Goal: Task Accomplishment & Management: Complete application form

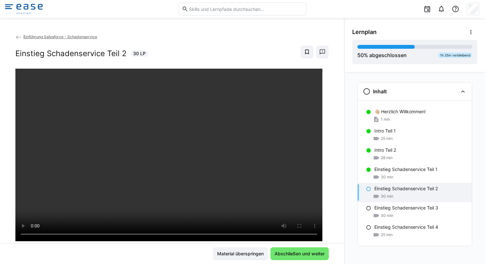
scroll to position [16, 0]
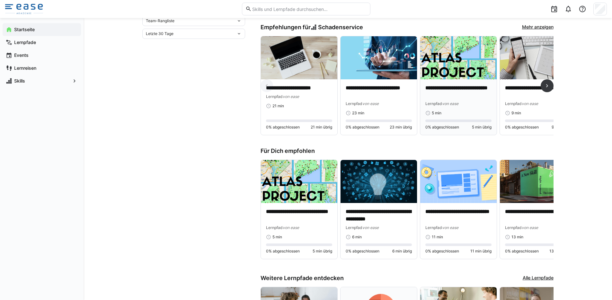
scroll to position [337, 0]
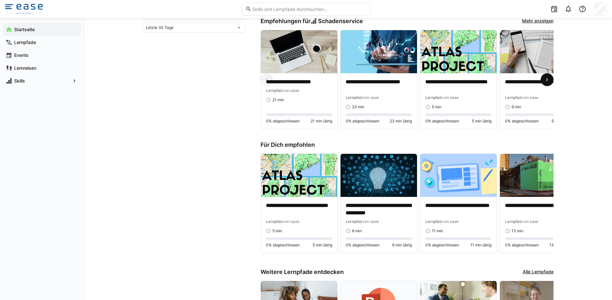
click at [549, 81] on eds-icon at bounding box center [546, 79] width 6 height 6
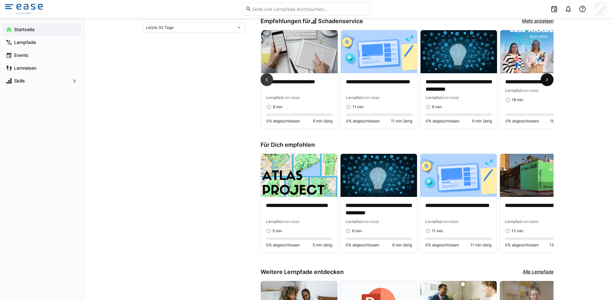
scroll to position [0, 239]
click at [549, 81] on eds-icon at bounding box center [546, 79] width 6 height 6
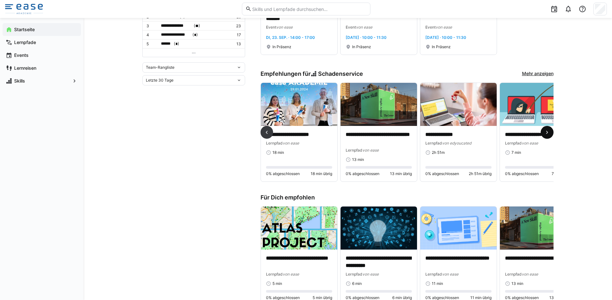
scroll to position [281, 0]
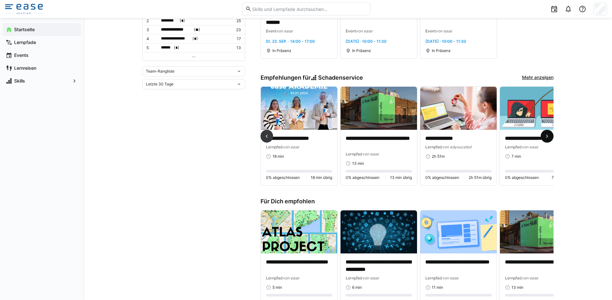
click at [550, 137] on span at bounding box center [546, 136] width 13 height 13
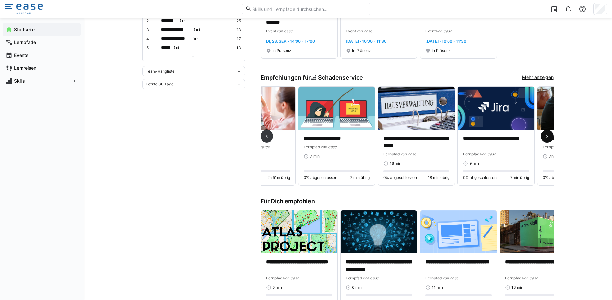
scroll to position [0, 717]
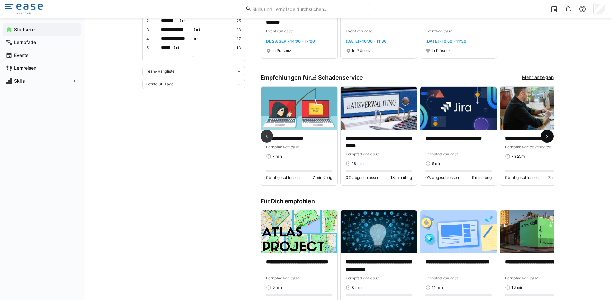
click at [550, 137] on span at bounding box center [546, 136] width 13 height 13
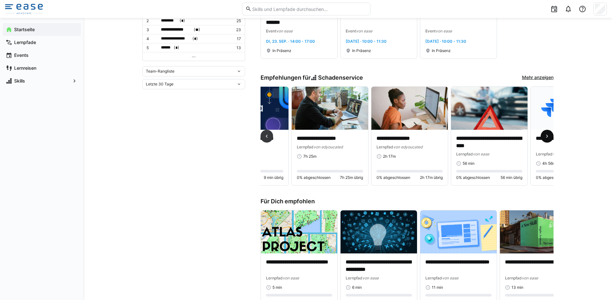
scroll to position [0, 955]
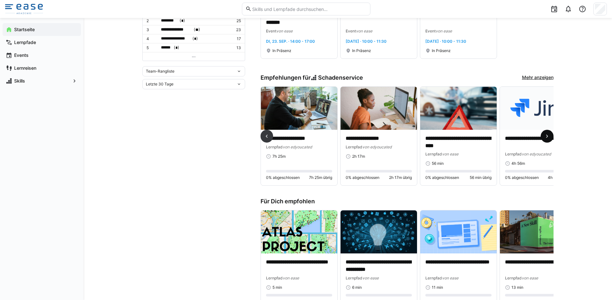
click at [550, 137] on span at bounding box center [546, 136] width 13 height 13
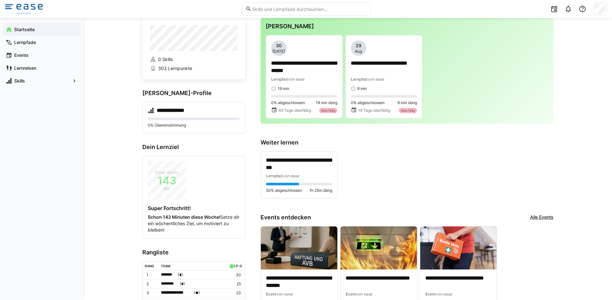
scroll to position [0, 0]
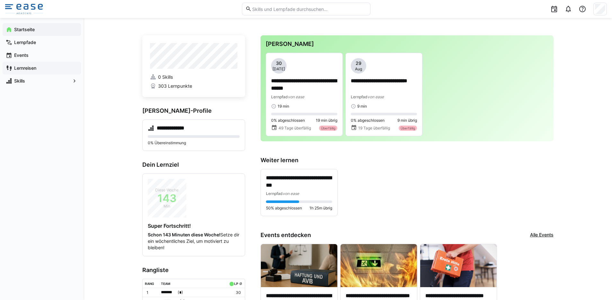
click at [38, 64] on div "Lernreisen" at bounding box center [42, 68] width 78 height 13
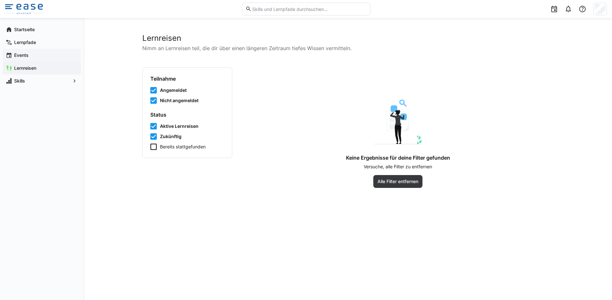
click at [52, 57] on span "Events" at bounding box center [45, 55] width 65 height 6
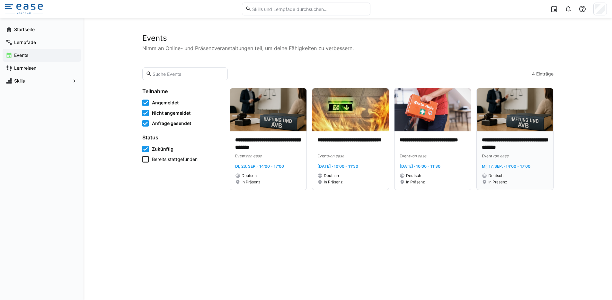
click at [511, 144] on p "**********" at bounding box center [515, 143] width 66 height 15
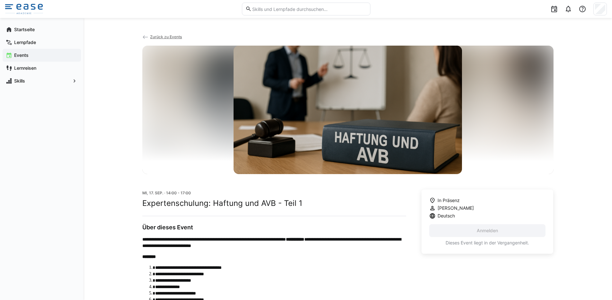
click at [155, 37] on span "Zurück zu Events" at bounding box center [166, 36] width 32 height 5
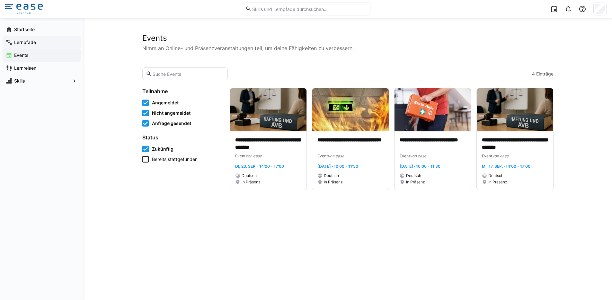
click at [0, 0] on app-navigation-label "Lernpfade" at bounding box center [0, 0] width 0 height 0
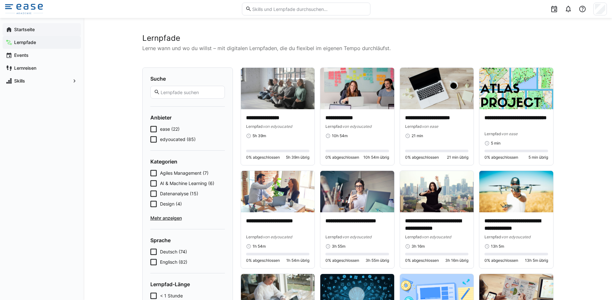
click at [30, 35] on div "Startseite" at bounding box center [42, 29] width 78 height 13
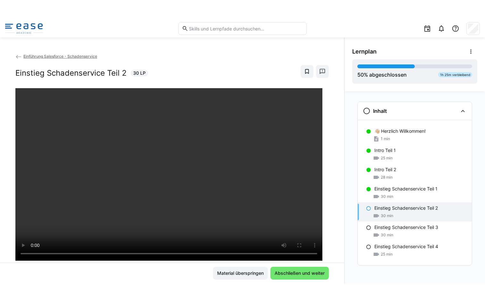
scroll to position [16, 0]
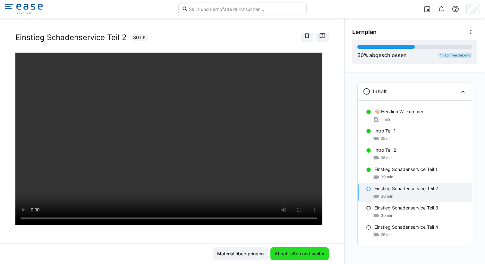
click at [298, 254] on span "Abschließen und weiter" at bounding box center [300, 254] width 52 height 6
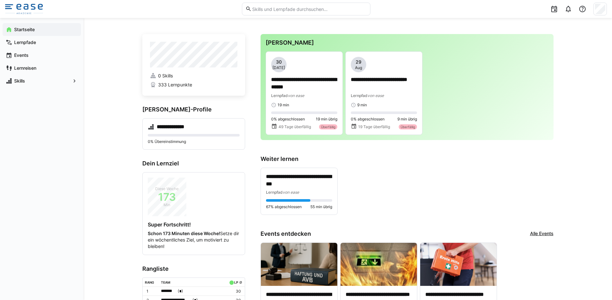
scroll to position [3, 0]
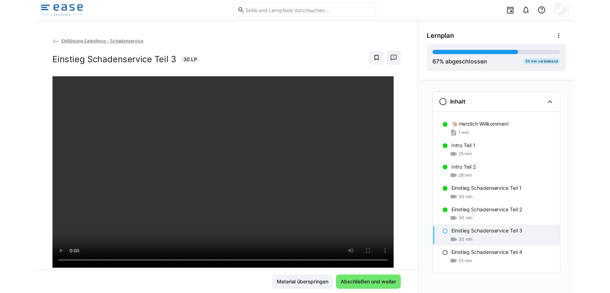
scroll to position [16, 0]
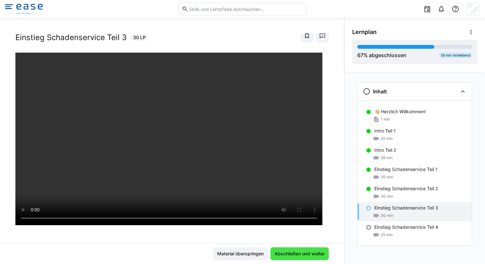
click at [290, 251] on span "Abschließen und weiter" at bounding box center [300, 254] width 52 height 6
